Goal: Transaction & Acquisition: Purchase product/service

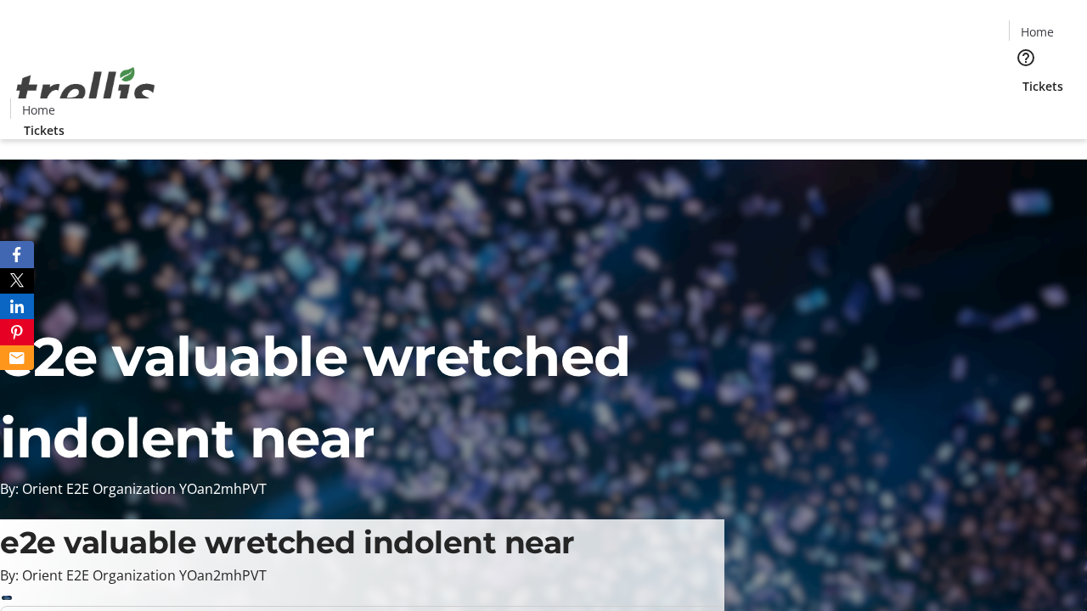
click at [1022, 77] on span "Tickets" at bounding box center [1042, 86] width 41 height 18
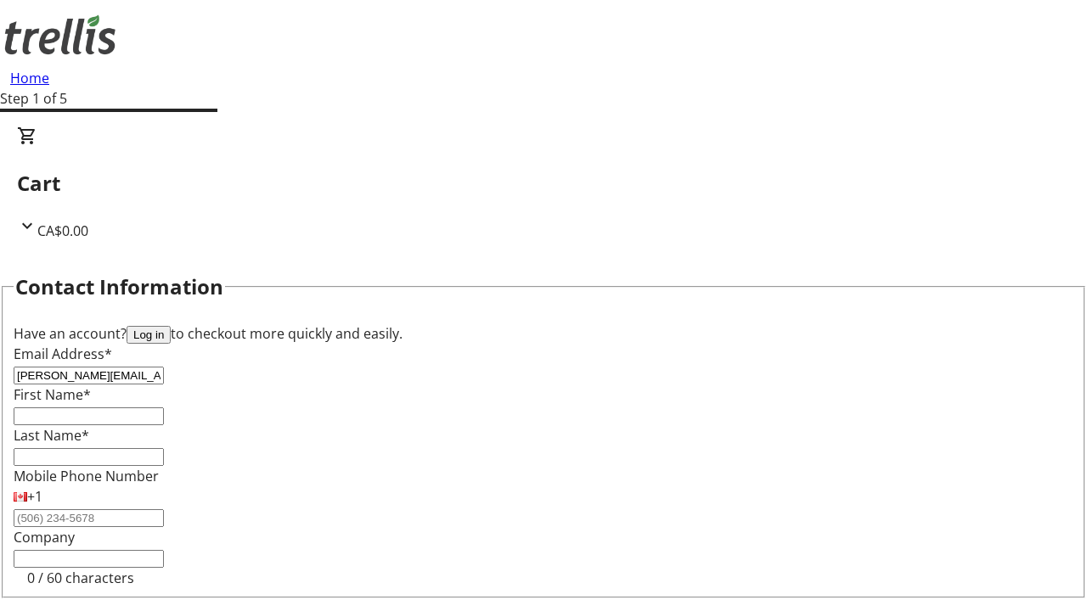
type input "[PERSON_NAME][EMAIL_ADDRESS][DOMAIN_NAME]"
type input "[PERSON_NAME]"
